Goal: Information Seeking & Learning: Learn about a topic

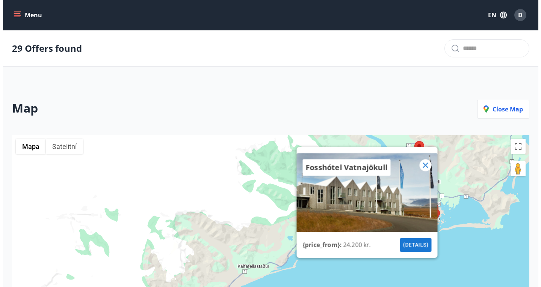
scroll to position [145, 0]
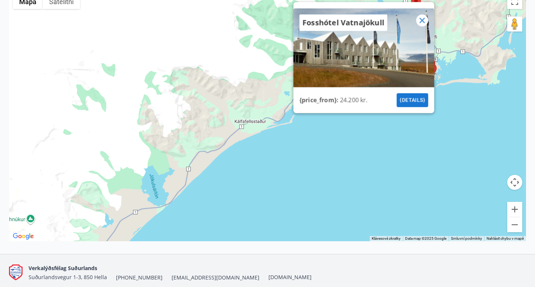
click at [421, 23] on icon at bounding box center [422, 20] width 5 height 5
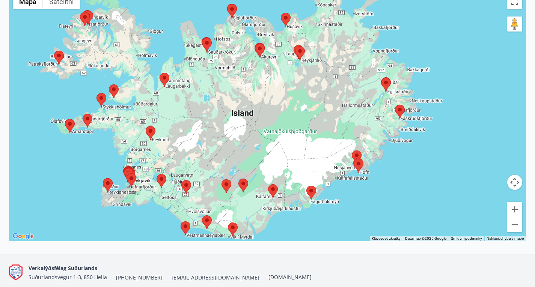
drag, startPoint x: 282, startPoint y: 92, endPoint x: 310, endPoint y: 152, distance: 66.2
click at [310, 152] on div at bounding box center [267, 115] width 517 height 251
click at [395, 105] on area at bounding box center [395, 105] width 0 height 0
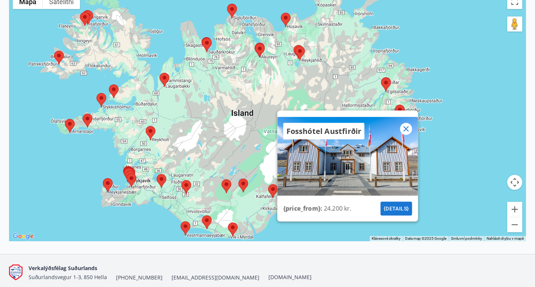
click at [404, 132] on icon at bounding box center [406, 128] width 5 height 5
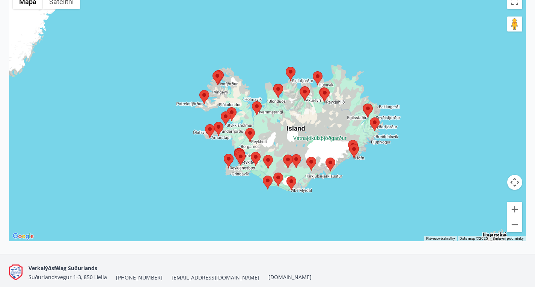
click at [213, 71] on area at bounding box center [213, 71] width 0 height 0
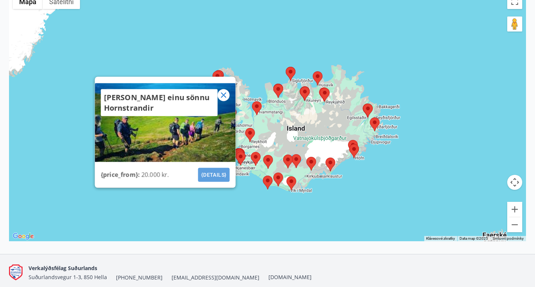
click at [220, 181] on button "{details}" at bounding box center [214, 175] width 32 height 14
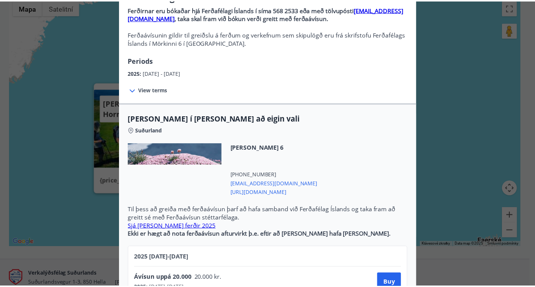
scroll to position [0, 0]
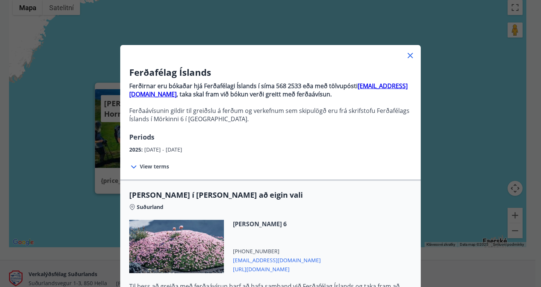
click at [406, 56] on icon at bounding box center [410, 55] width 9 height 9
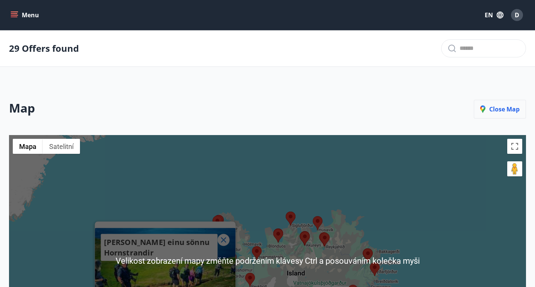
click at [513, 113] on p "Close map" at bounding box center [500, 109] width 39 height 8
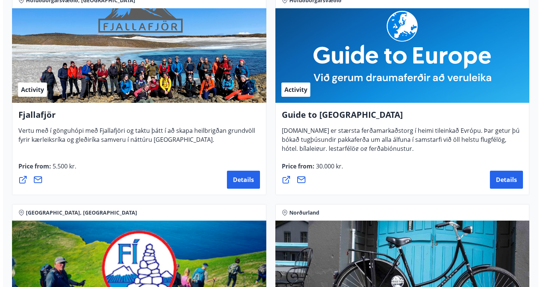
scroll to position [148, 0]
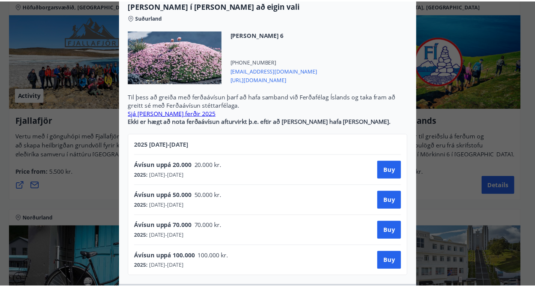
scroll to position [0, 0]
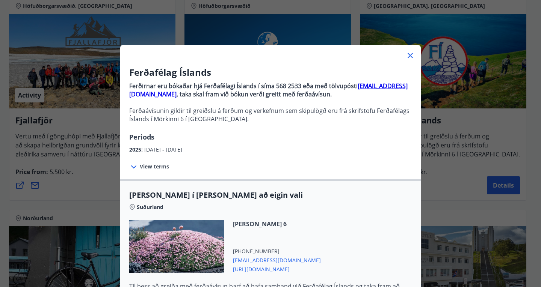
click at [408, 56] on icon at bounding box center [410, 55] width 5 height 5
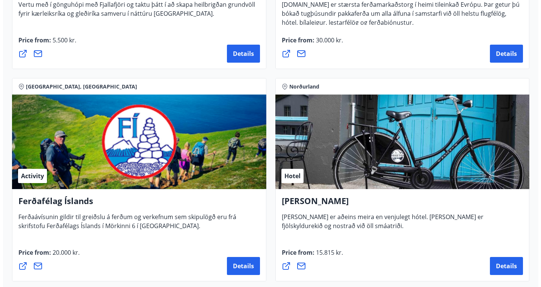
scroll to position [290, 0]
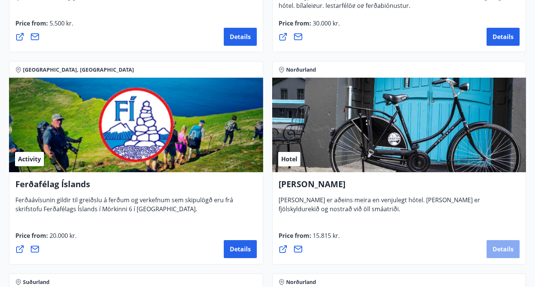
click at [493, 254] on span "Details" at bounding box center [503, 249] width 21 height 8
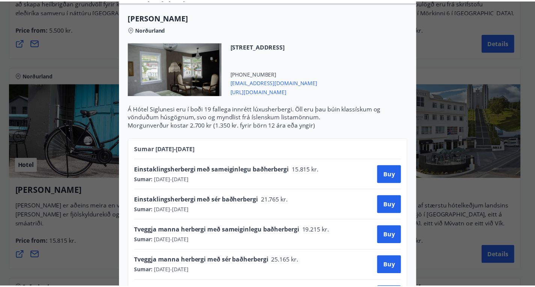
scroll to position [242, 0]
